Goal: Task Accomplishment & Management: Manage account settings

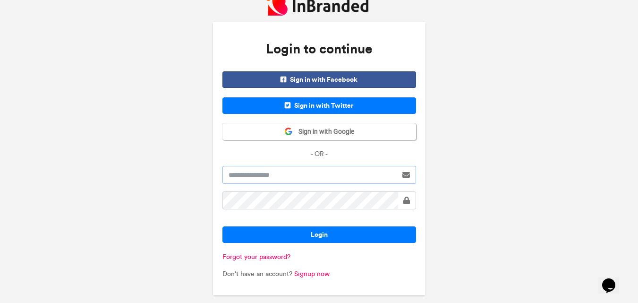
click at [257, 178] on input "text" at bounding box center [309, 175] width 175 height 18
type input "*********"
click at [401, 199] on div at bounding box center [407, 200] width 18 height 18
click at [407, 200] on span at bounding box center [406, 201] width 7 height 8
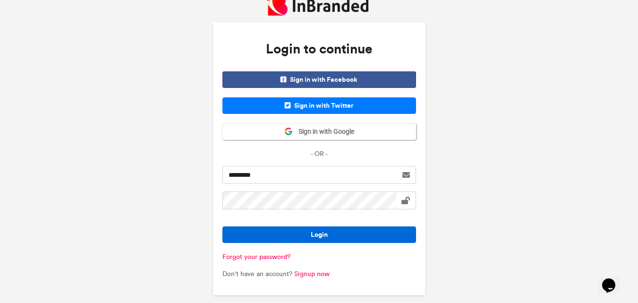
click at [300, 229] on button "Login" at bounding box center [319, 234] width 194 height 17
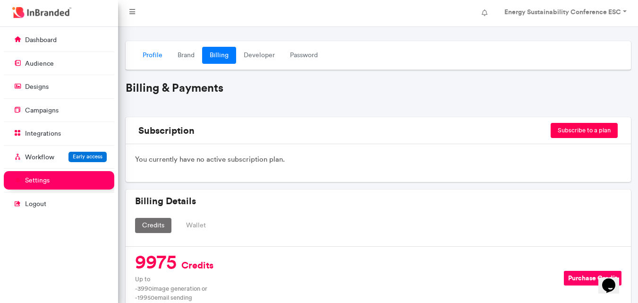
click at [153, 55] on link "Profile" at bounding box center [152, 55] width 35 height 17
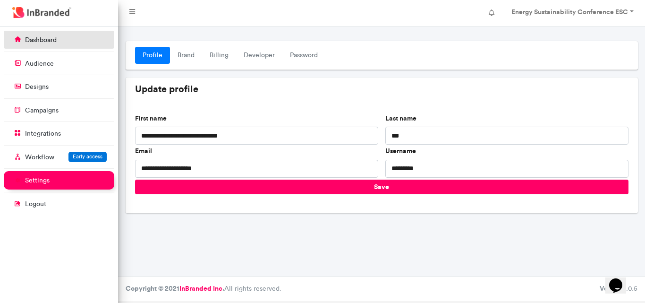
click at [60, 39] on link "dashboard" at bounding box center [59, 40] width 111 height 18
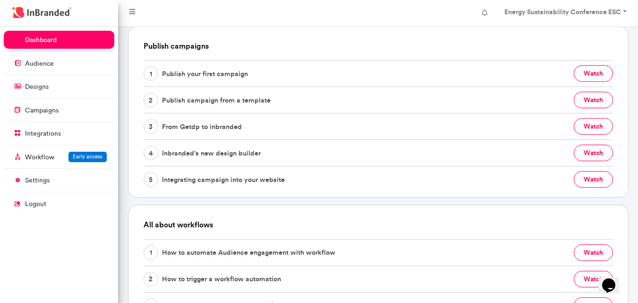
scroll to position [290, 0]
